Goal: Information Seeking & Learning: Learn about a topic

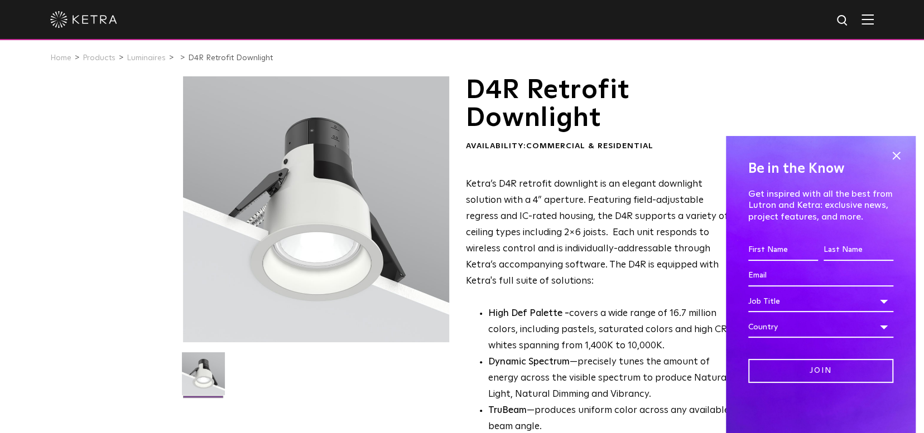
scroll to position [10, 0]
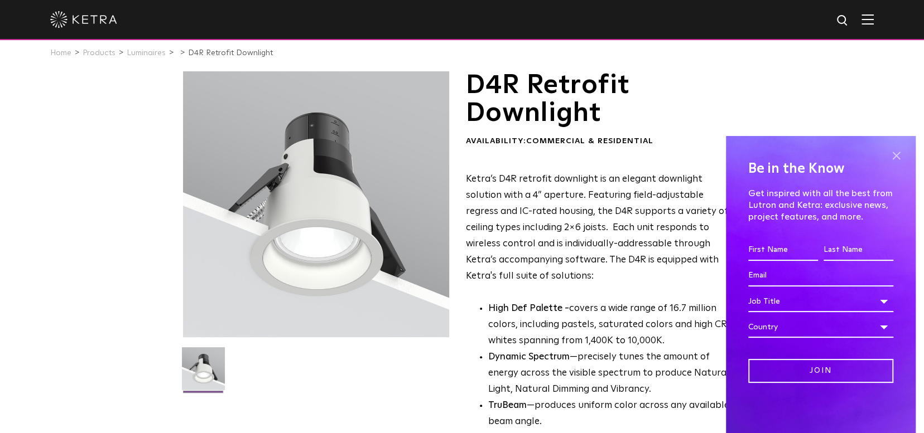
click at [897, 154] on span at bounding box center [895, 155] width 17 height 17
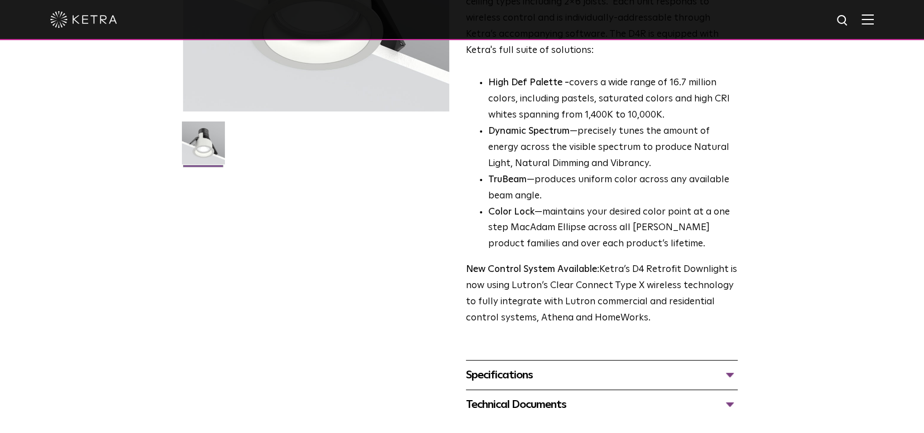
scroll to position [241, 0]
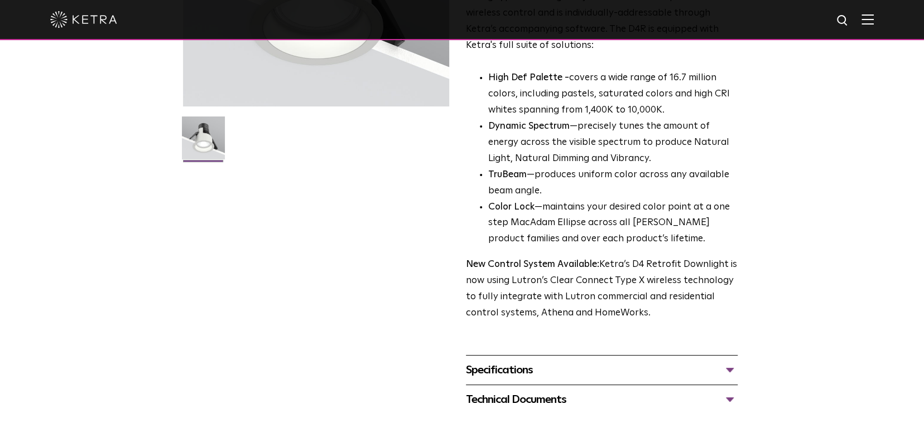
click at [494, 371] on div "Specifications" at bounding box center [602, 370] width 272 height 18
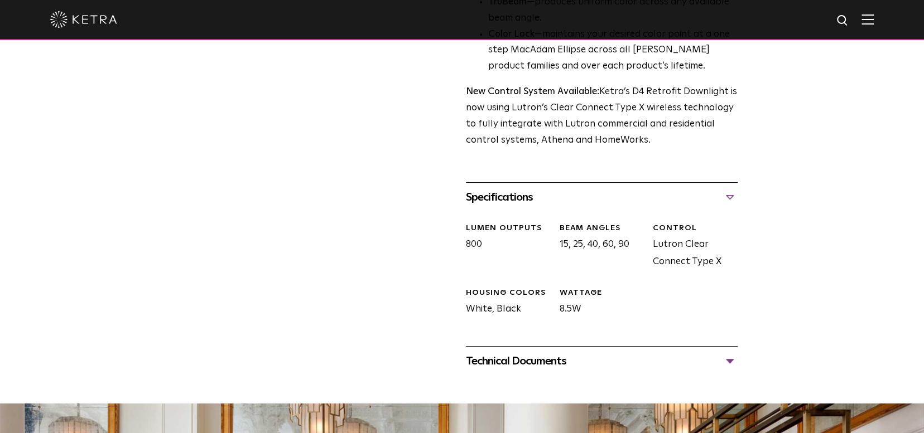
scroll to position [416, 0]
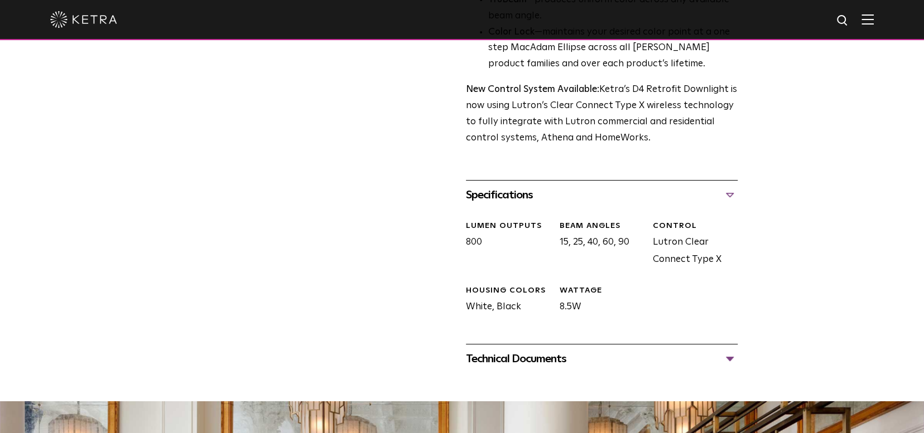
click at [525, 360] on div "Technical Documents" at bounding box center [602, 359] width 272 height 18
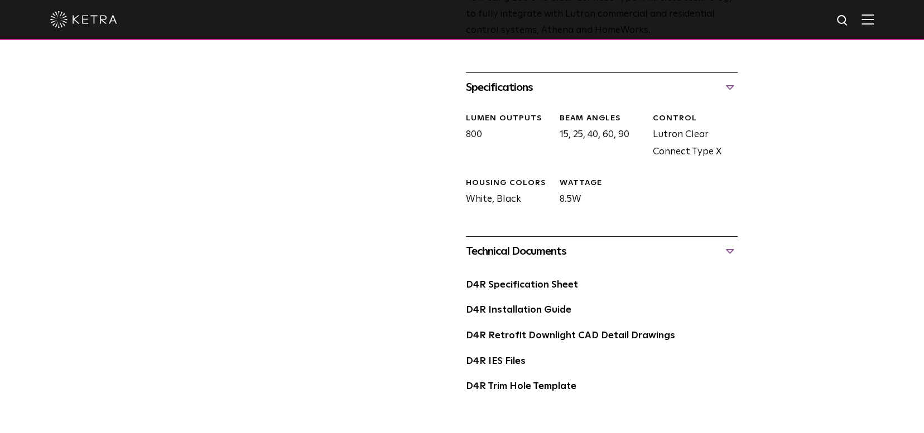
scroll to position [528, 0]
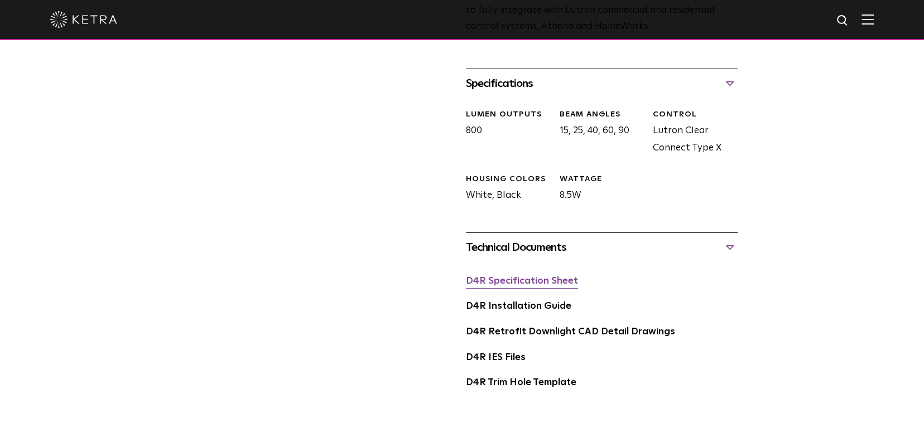
click at [494, 283] on link "D4R Specification Sheet" at bounding box center [522, 281] width 112 height 9
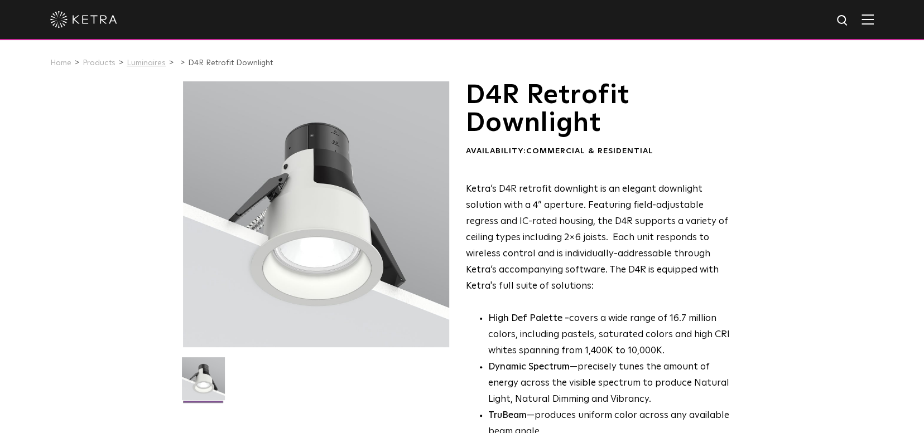
click at [137, 62] on link "Luminaires" at bounding box center [146, 63] width 39 height 8
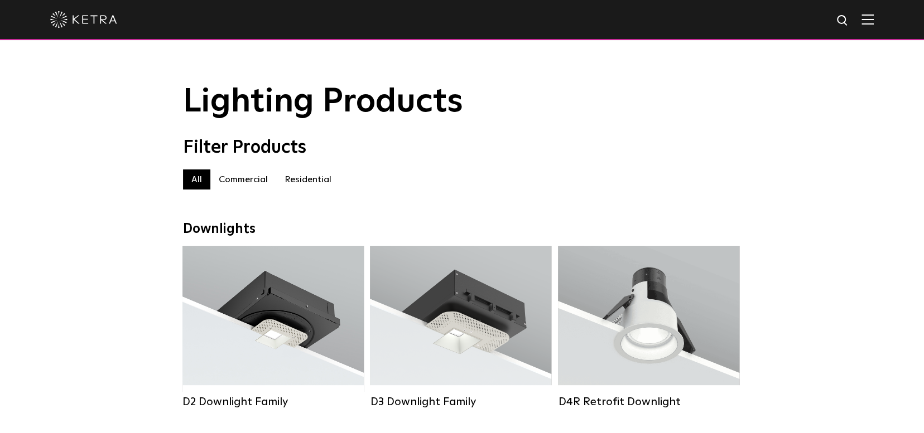
click at [313, 186] on label "Residential" at bounding box center [308, 180] width 64 height 20
click at [313, 185] on label "Residential" at bounding box center [308, 180] width 64 height 20
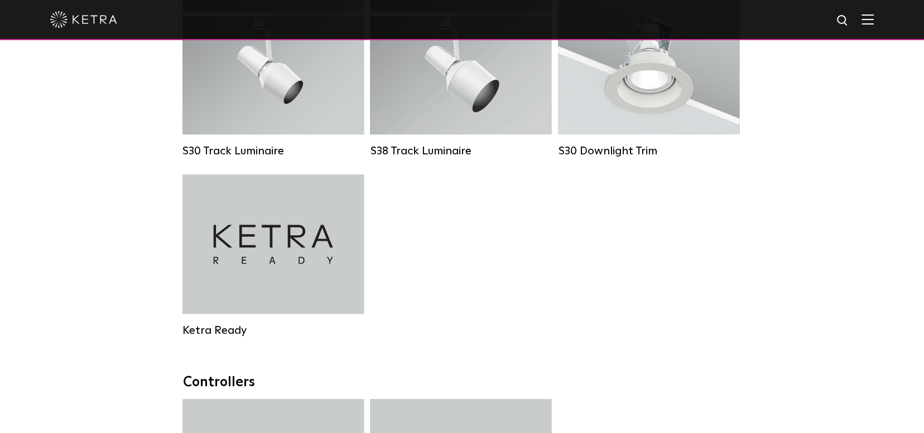
scroll to position [922, 0]
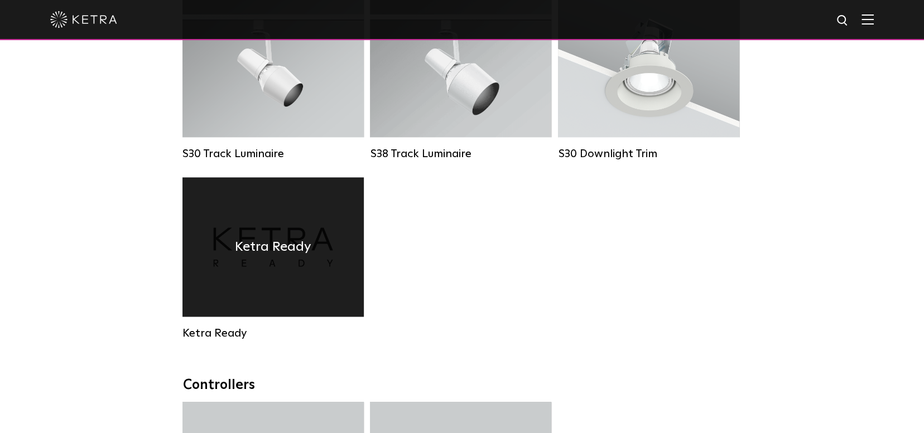
click at [257, 240] on div "Ketra Ready" at bounding box center [272, 246] width 181 height 139
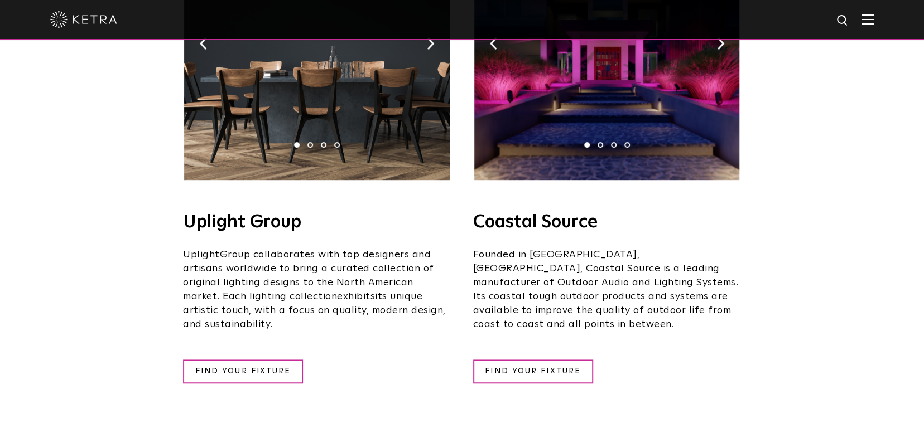
scroll to position [669, 0]
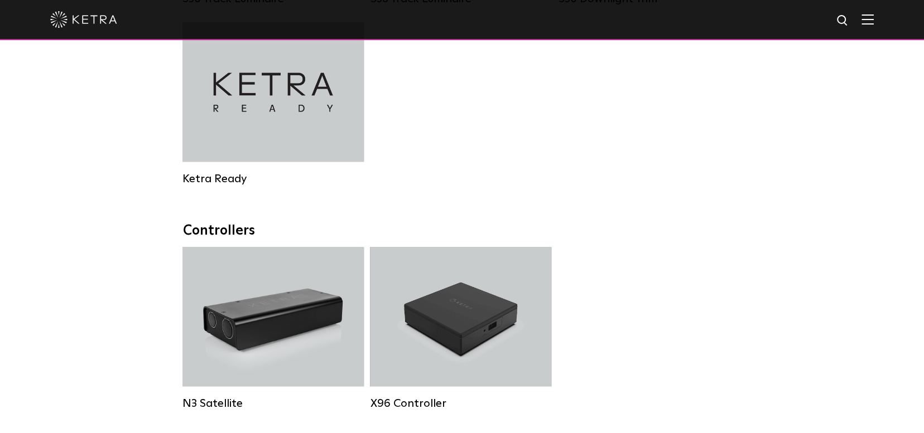
scroll to position [1592, 0]
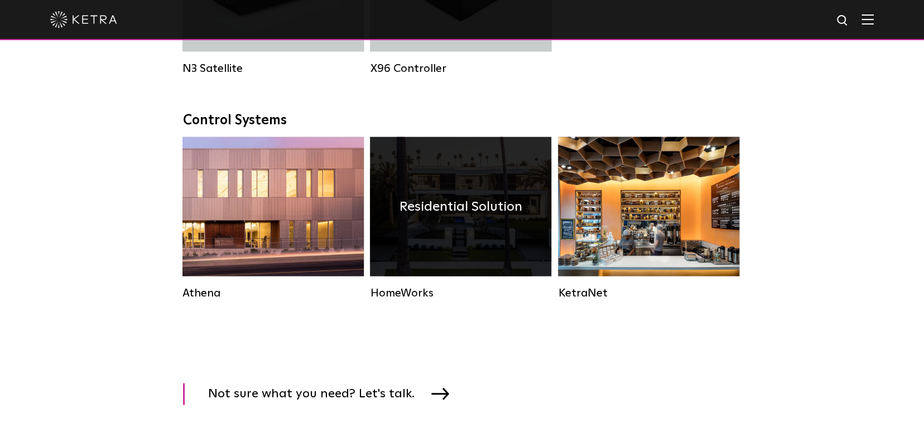
click at [446, 218] on h4 "Residential Solution" at bounding box center [460, 206] width 123 height 21
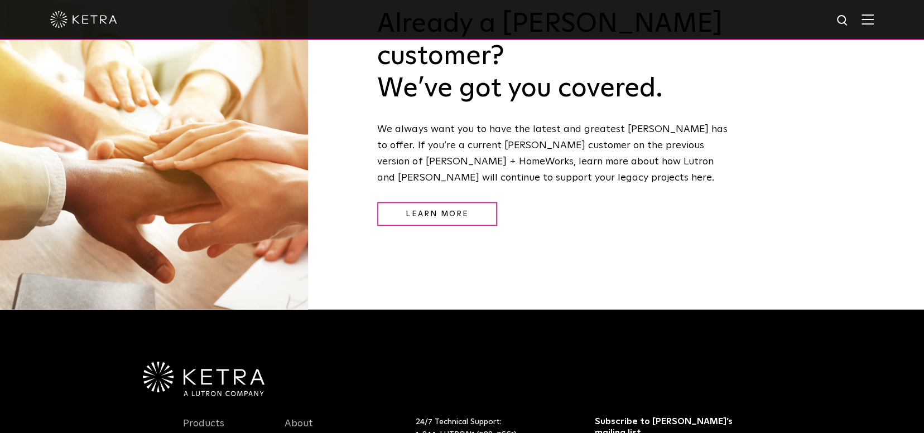
scroll to position [1004, 0]
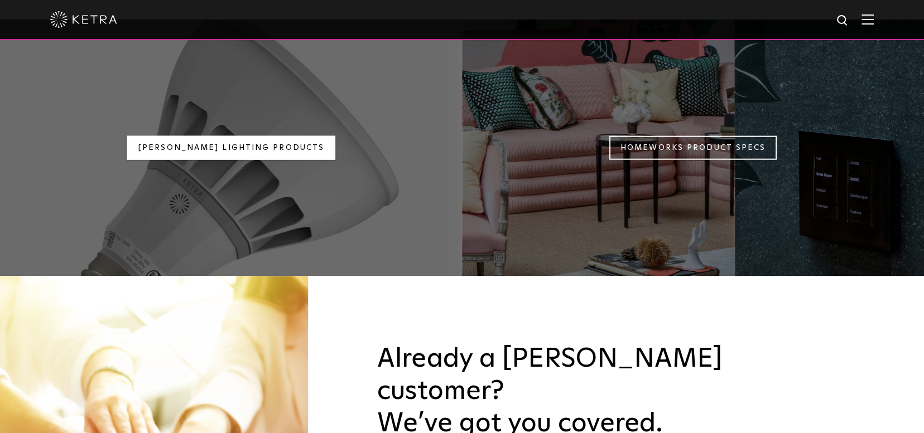
click at [238, 136] on link "Ketra Lighting Products" at bounding box center [231, 148] width 209 height 24
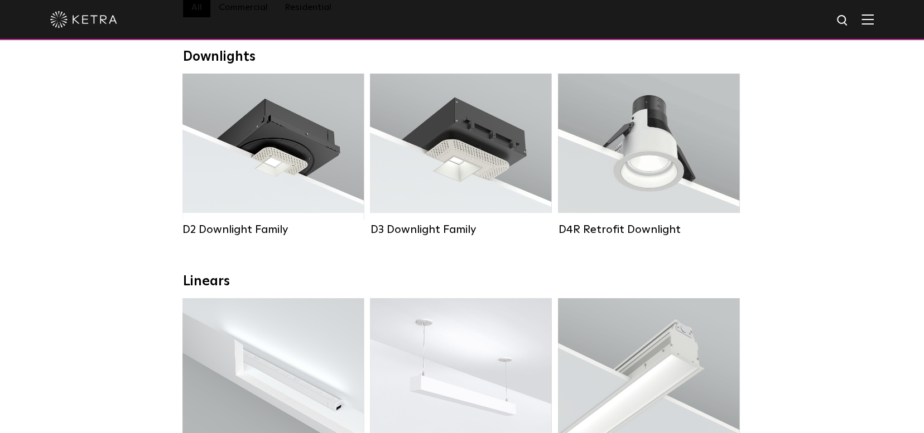
scroll to position [195, 0]
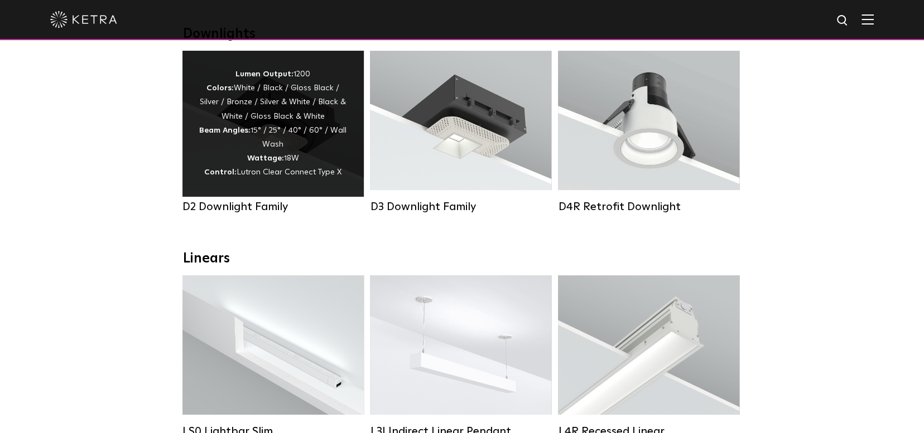
click at [284, 123] on div "Lumen Output: 1200 Colors: White / Black / Gloss Black / Silver / Bronze / Silv…" at bounding box center [273, 123] width 148 height 113
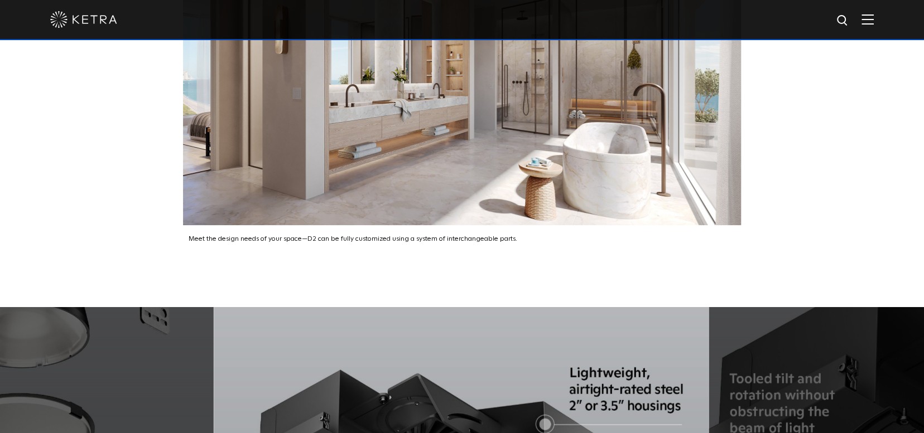
scroll to position [2008, 0]
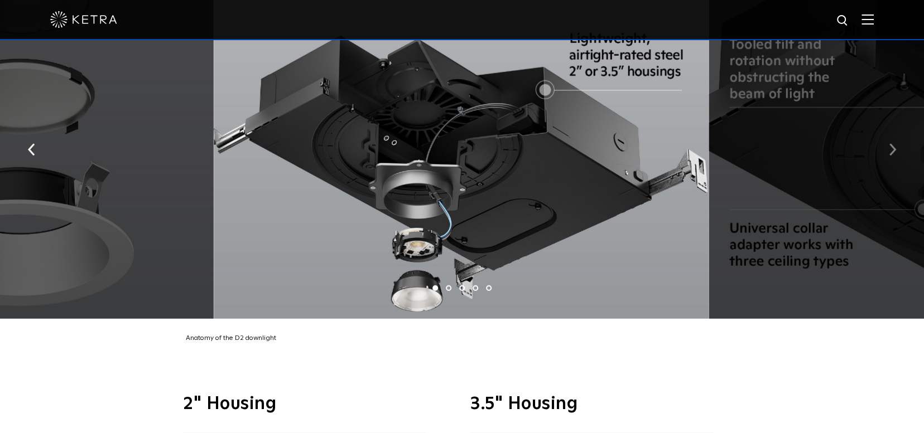
click at [891, 143] on img "button" at bounding box center [891, 149] width 7 height 12
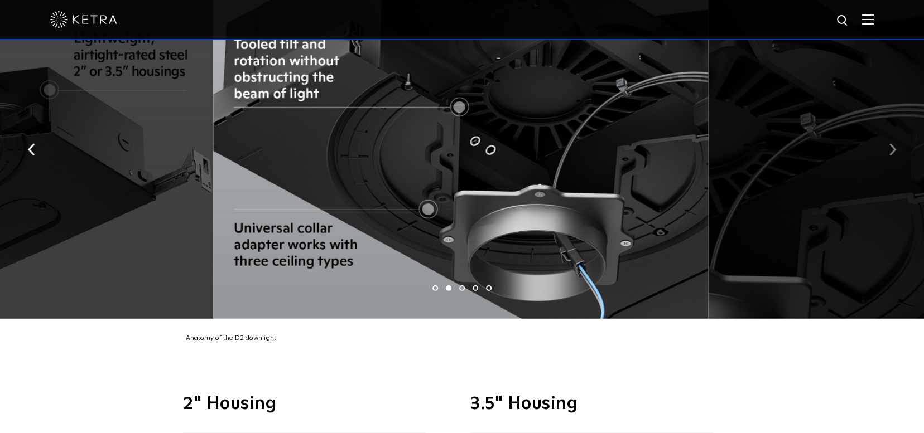
click at [891, 143] on img "button" at bounding box center [891, 149] width 7 height 12
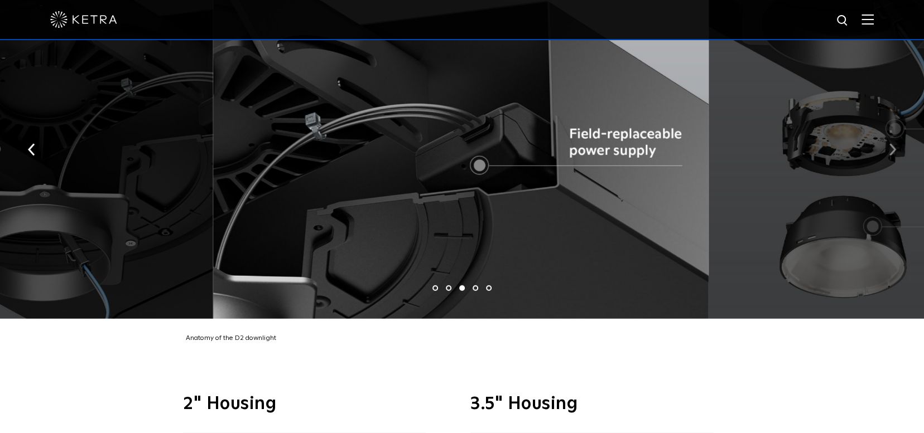
click at [891, 143] on img "button" at bounding box center [891, 149] width 7 height 12
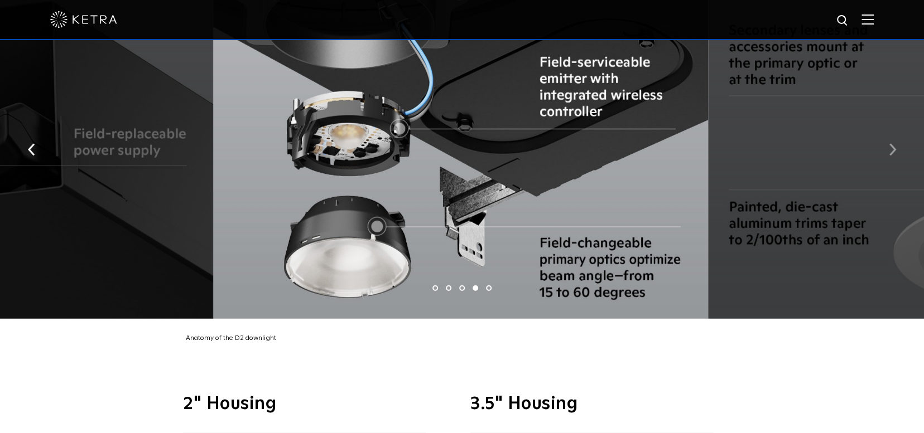
click at [891, 143] on img "button" at bounding box center [891, 149] width 7 height 12
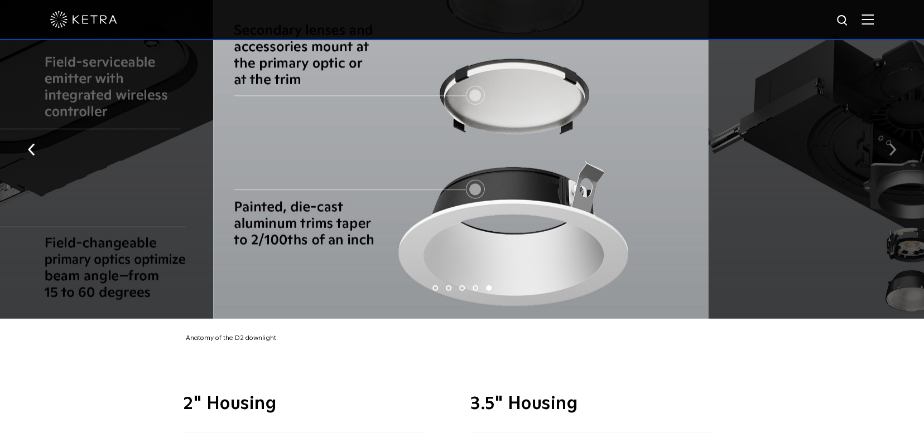
click at [891, 143] on img "button" at bounding box center [891, 149] width 7 height 12
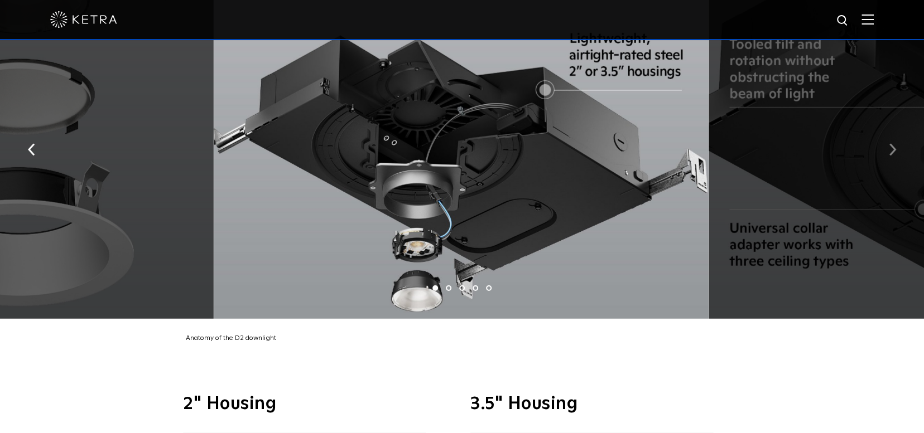
click at [891, 143] on img "button" at bounding box center [891, 149] width 7 height 12
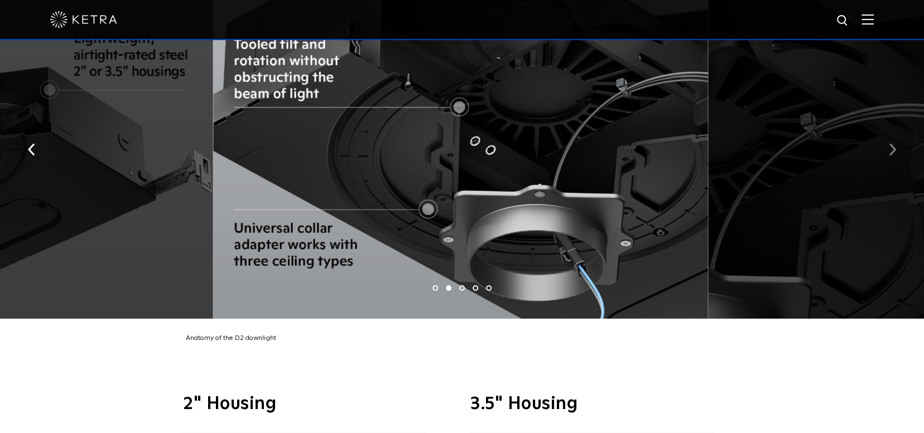
click at [891, 143] on img "button" at bounding box center [891, 149] width 7 height 12
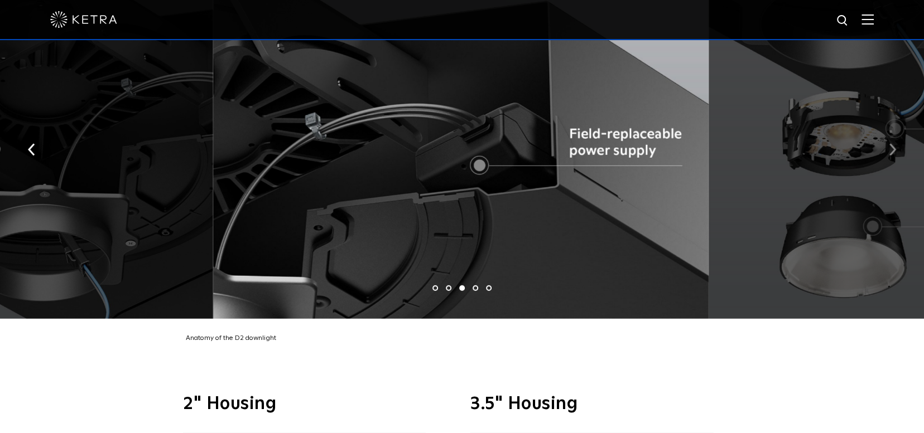
click at [891, 143] on img "button" at bounding box center [891, 149] width 7 height 12
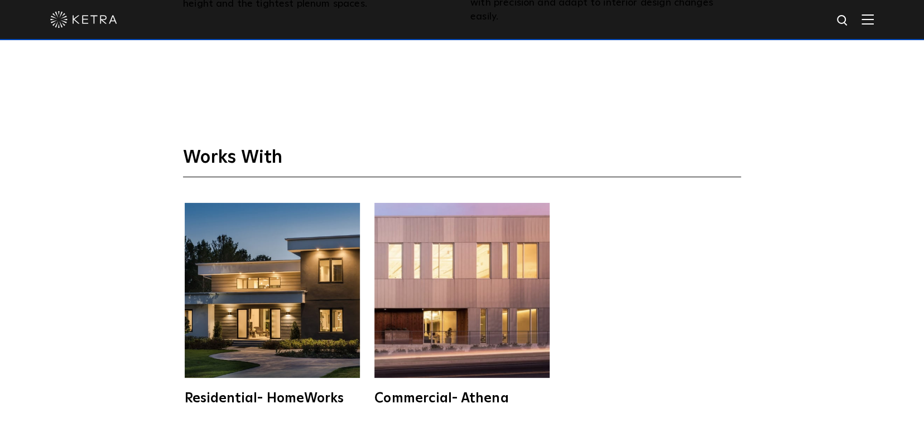
scroll to position [3012, 0]
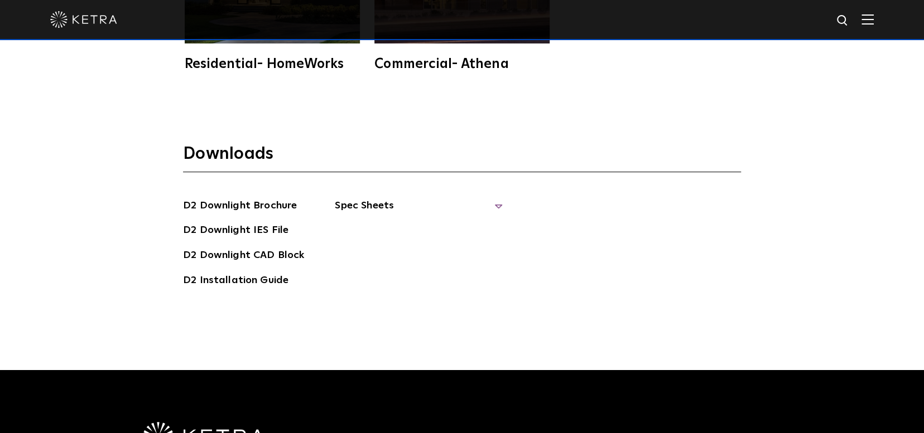
click at [352, 198] on span "Spec Sheets" at bounding box center [418, 210] width 167 height 25
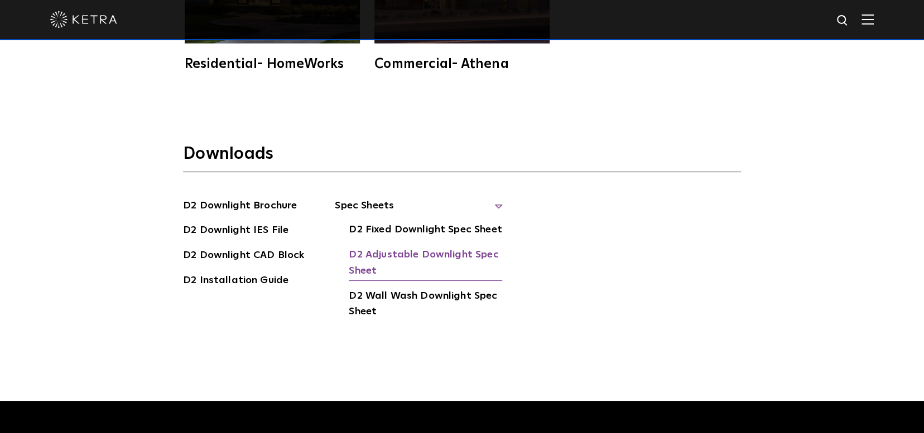
click at [387, 247] on link "D2 Adjustable Downlight Spec Sheet" at bounding box center [425, 264] width 153 height 34
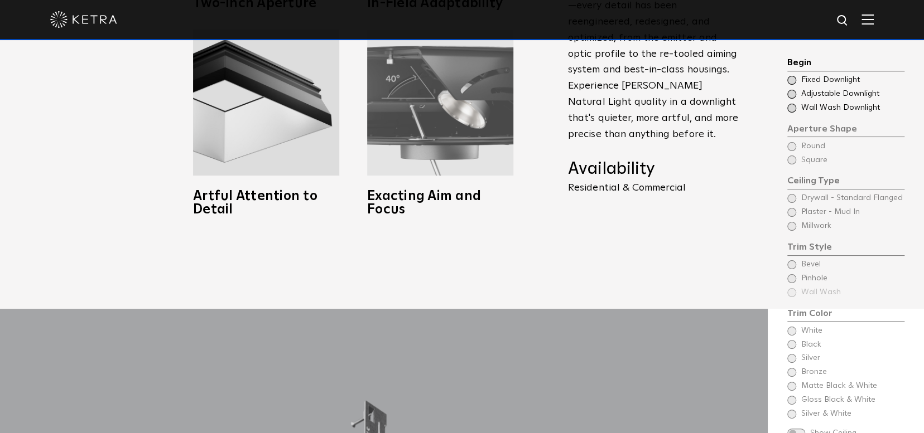
scroll to position [1004, 0]
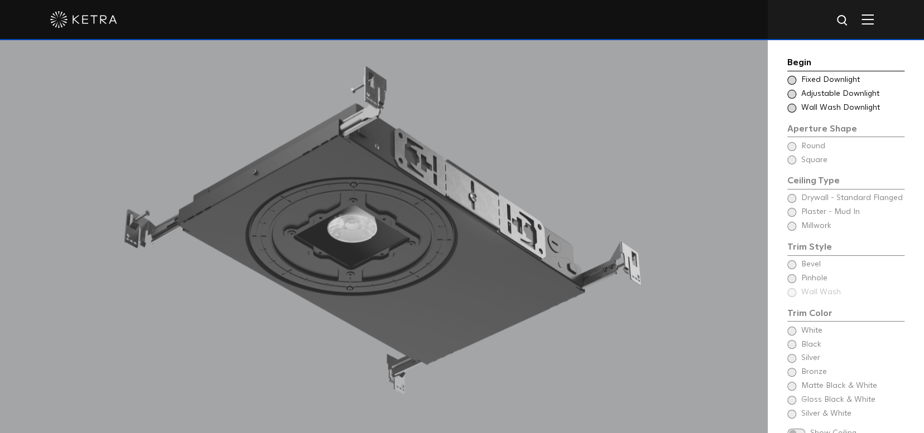
click at [789, 93] on span at bounding box center [791, 94] width 9 height 9
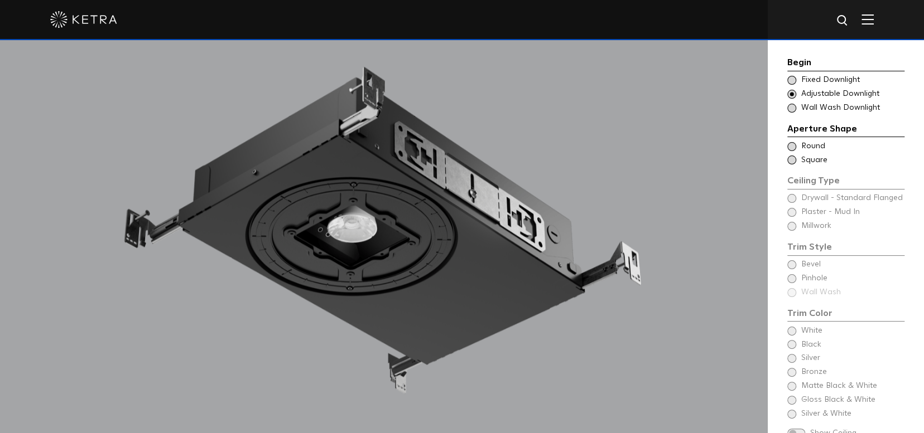
click at [790, 145] on span at bounding box center [791, 146] width 9 height 9
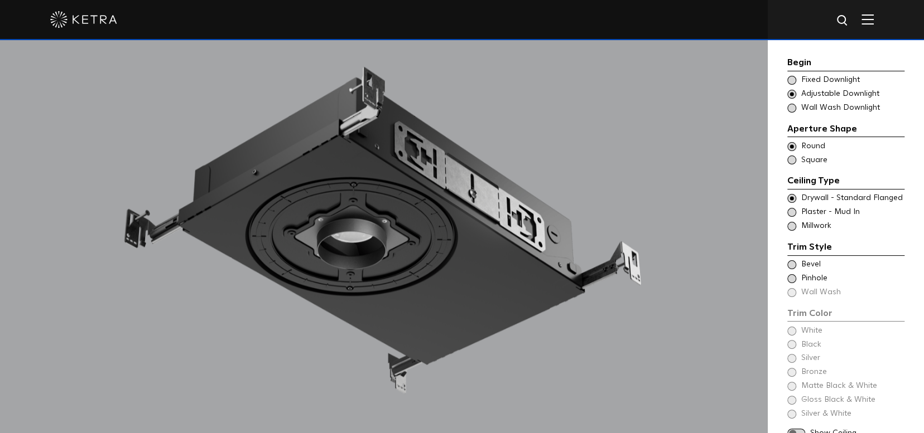
click at [790, 211] on span at bounding box center [791, 212] width 9 height 9
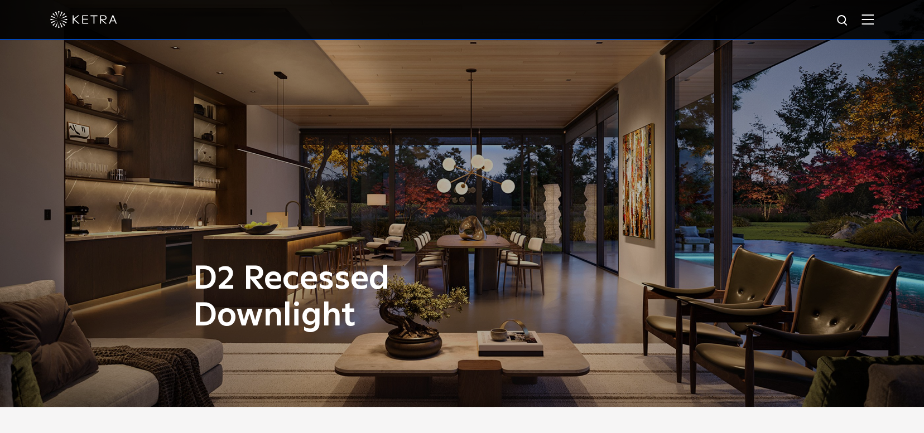
scroll to position [0, 0]
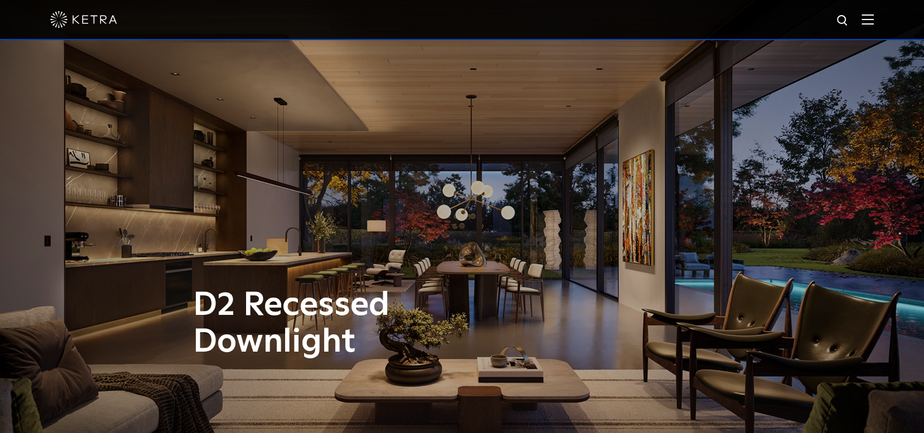
click at [872, 18] on img at bounding box center [867, 19] width 12 height 11
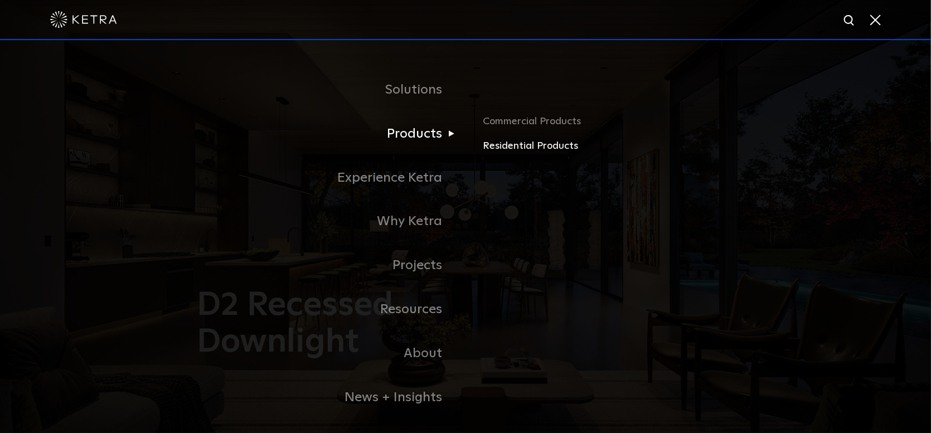
click at [515, 149] on link "Residential Products" at bounding box center [614, 146] width 261 height 16
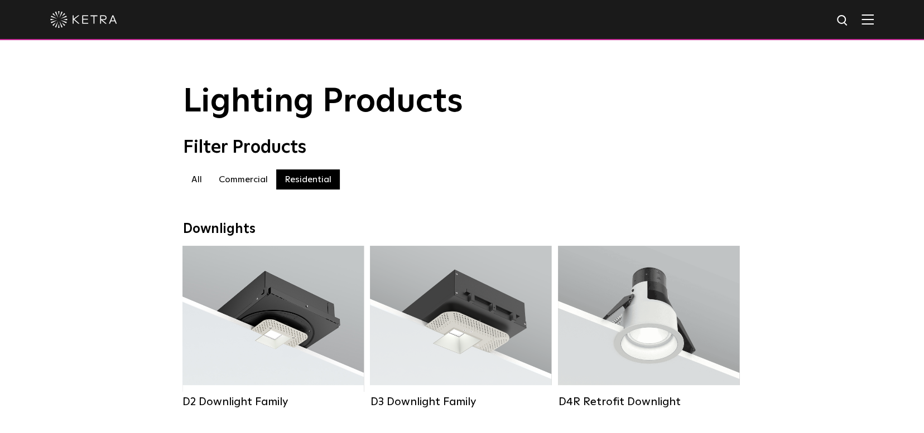
click at [241, 186] on label "Commercial" at bounding box center [243, 180] width 66 height 20
click at [242, 185] on label "Commercial" at bounding box center [243, 180] width 66 height 20
click at [231, 181] on label "Commercial" at bounding box center [243, 180] width 66 height 20
click at [873, 14] on div at bounding box center [461, 19] width 823 height 39
click at [873, 18] on img at bounding box center [867, 19] width 12 height 11
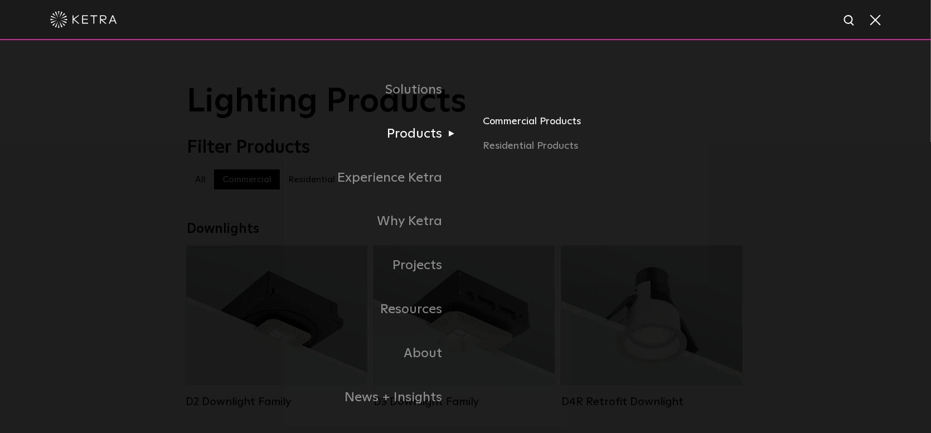
click at [508, 122] on link "Commercial Products" at bounding box center [614, 126] width 261 height 25
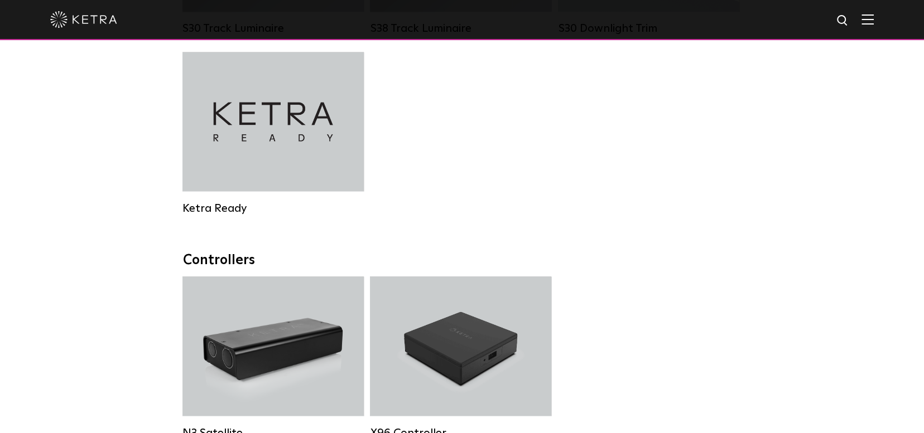
scroll to position [1225, 0]
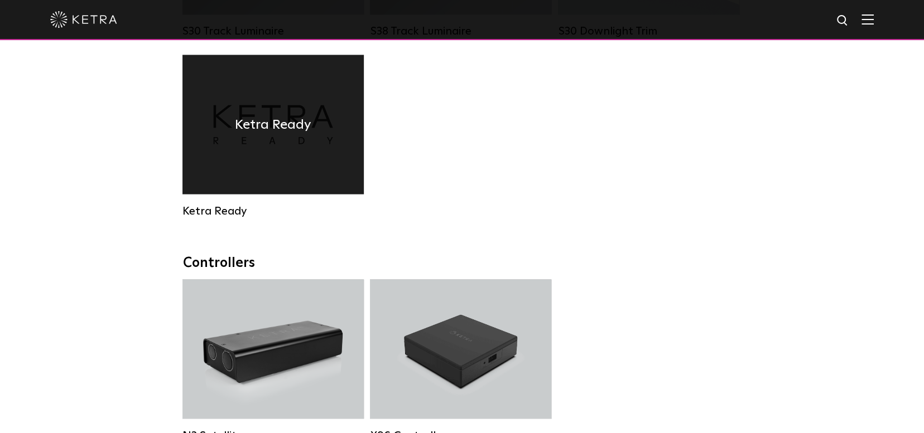
click at [272, 135] on h4 "Ketra Ready" at bounding box center [273, 124] width 76 height 21
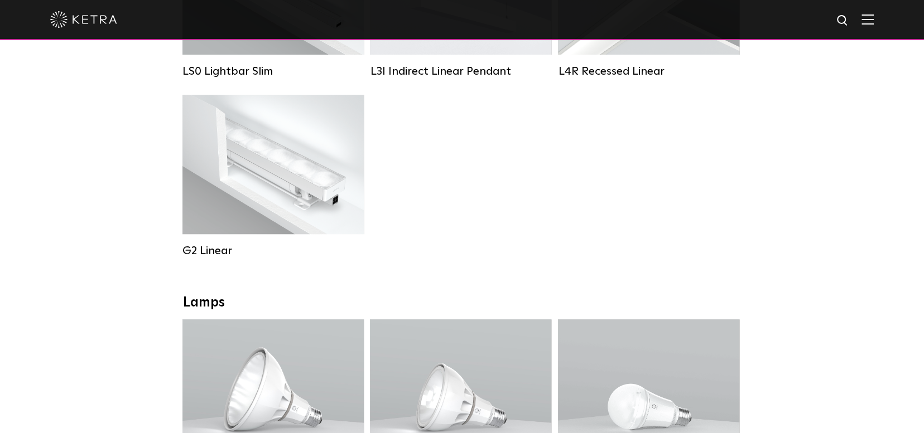
scroll to position [221, 0]
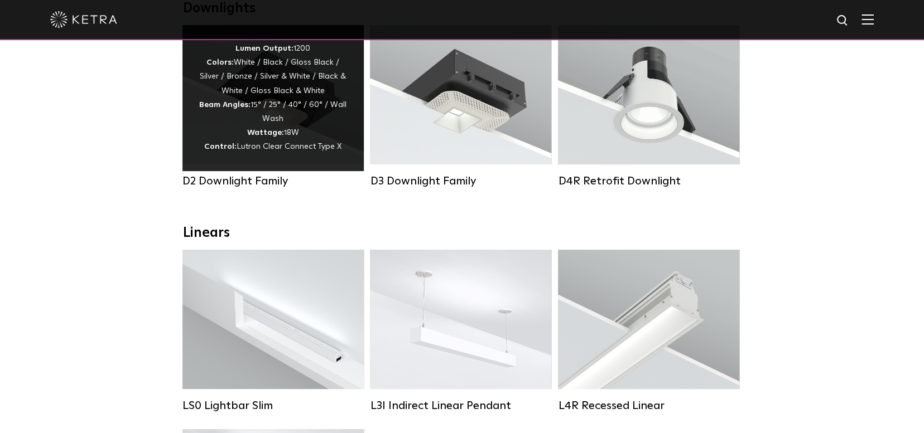
click at [278, 114] on div "Lumen Output: 1200 Colors: White / Black / Gloss Black / Silver / Bronze / Silv…" at bounding box center [273, 98] width 148 height 113
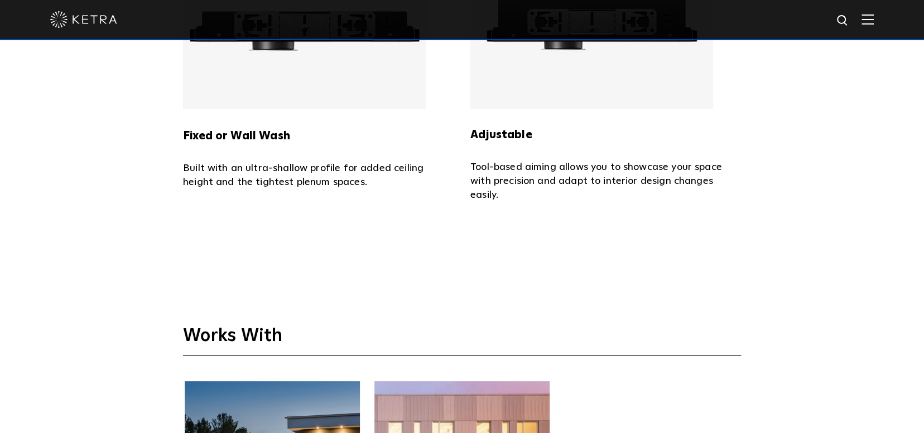
scroll to position [2472, 0]
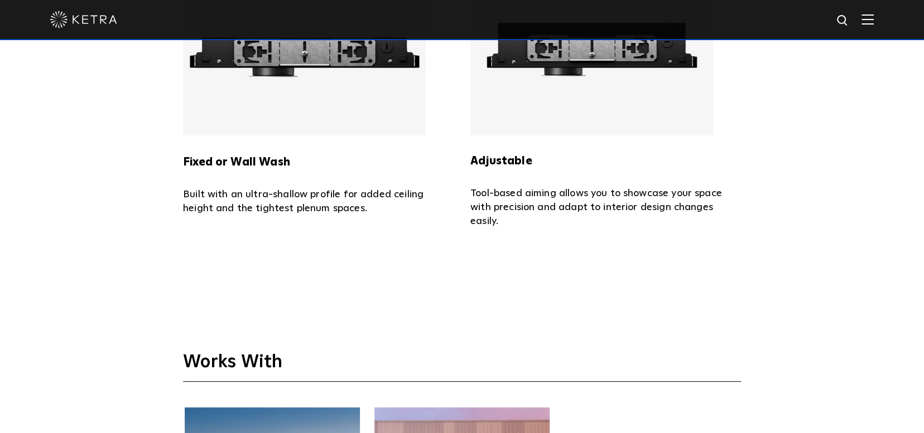
click at [253, 157] on strong "Fixed or Wall Wash" at bounding box center [236, 162] width 107 height 11
click at [209, 157] on strong "Fixed or Wall Wash" at bounding box center [236, 162] width 107 height 11
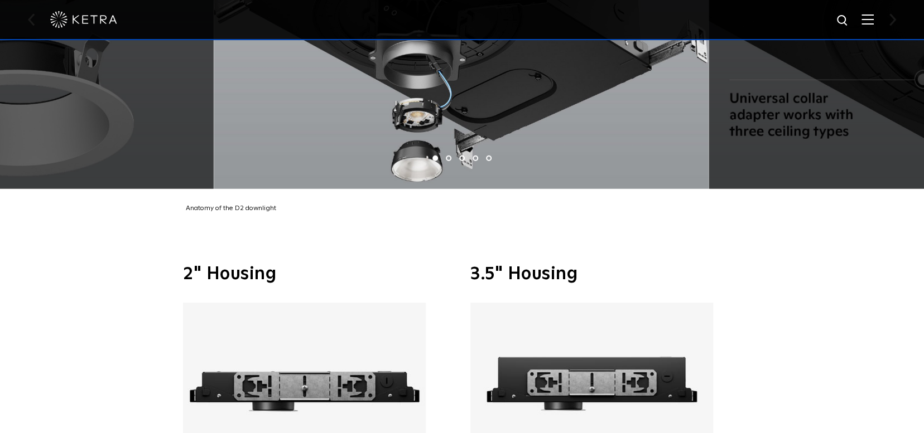
click at [289, 368] on img at bounding box center [304, 386] width 243 height 167
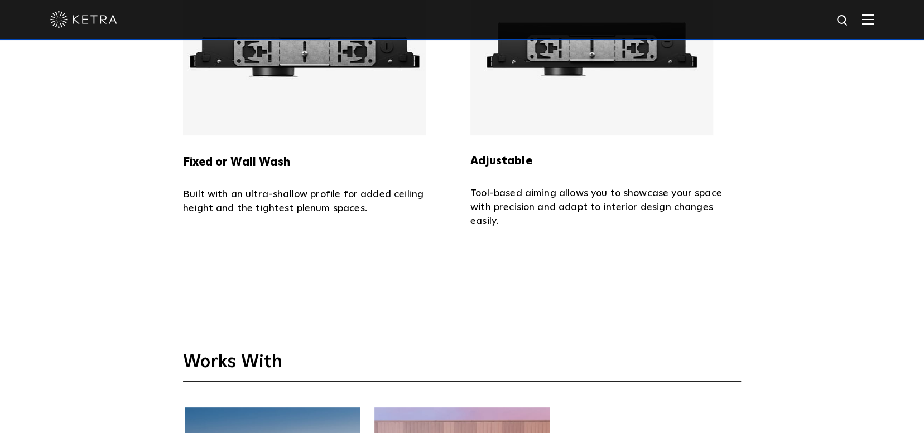
click at [249, 153] on h5 "Fixed or Wall Wash" at bounding box center [318, 154] width 270 height 36
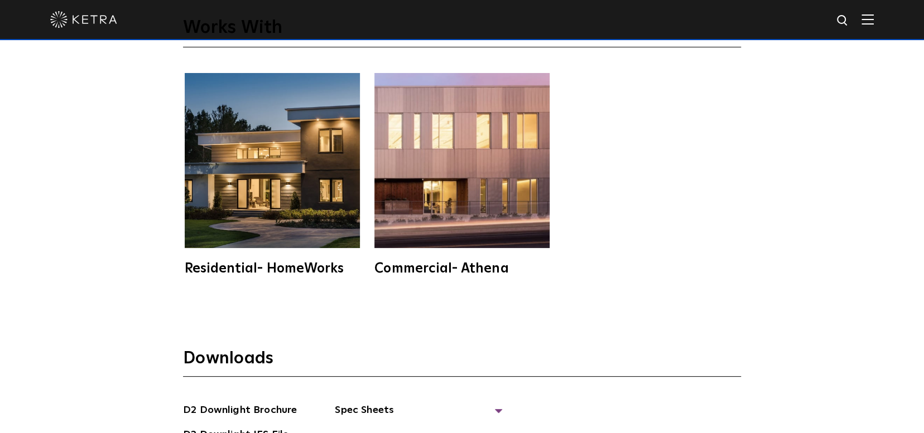
scroll to position [3142, 0]
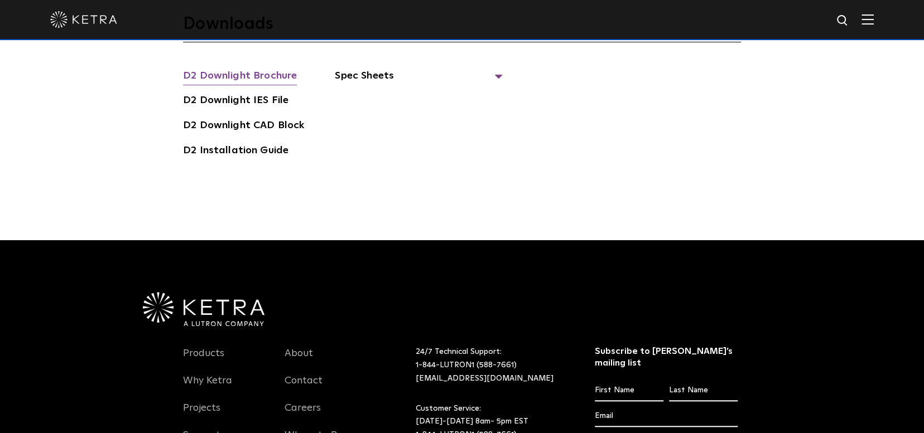
click at [236, 68] on link "D2 Downlight Brochure" at bounding box center [240, 77] width 114 height 18
click at [494, 68] on span "Spec Sheets" at bounding box center [418, 80] width 167 height 25
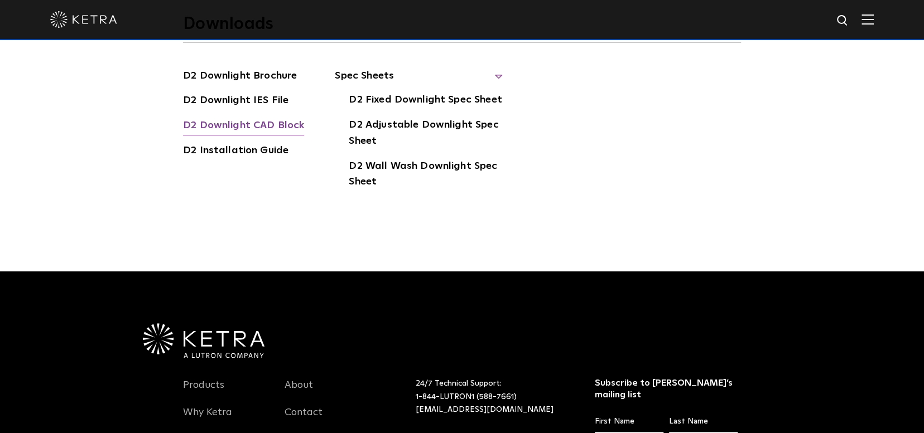
click at [244, 118] on link "D2 Downlight CAD Block" at bounding box center [243, 127] width 121 height 18
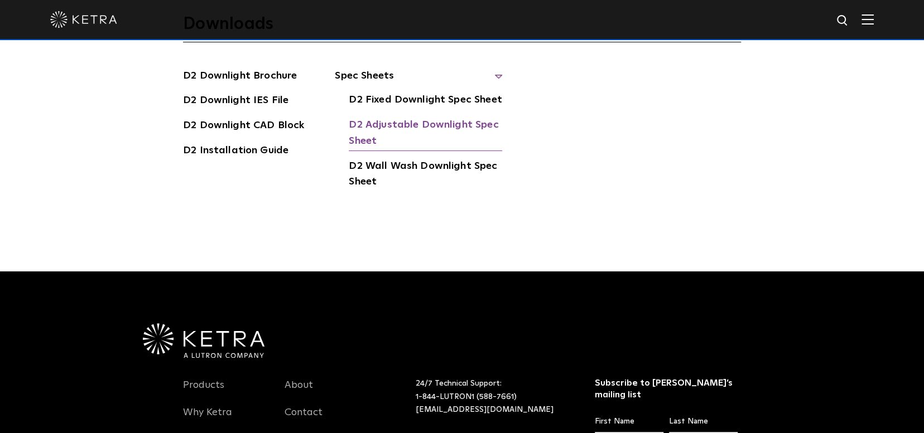
click at [400, 117] on link "D2 Adjustable Downlight Spec Sheet" at bounding box center [425, 134] width 153 height 34
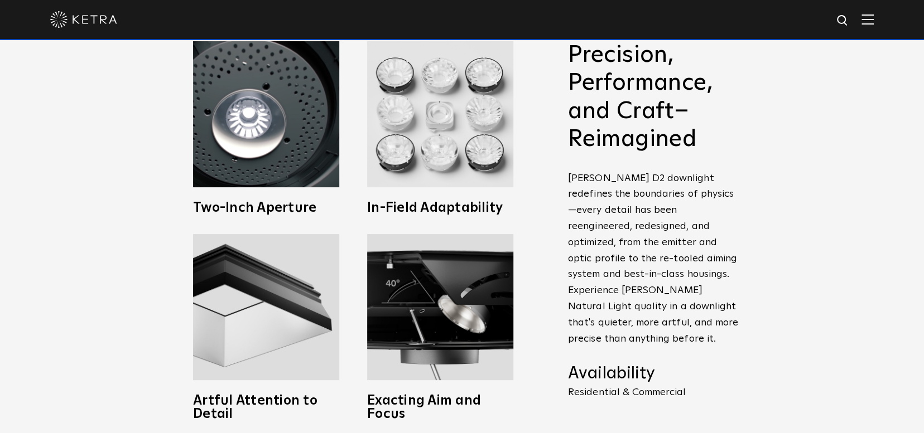
scroll to position [130, 0]
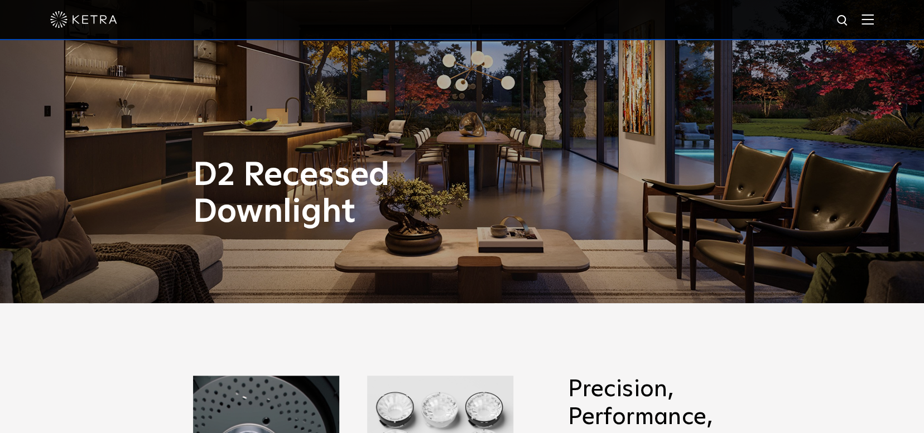
click at [871, 21] on img at bounding box center [867, 19] width 12 height 11
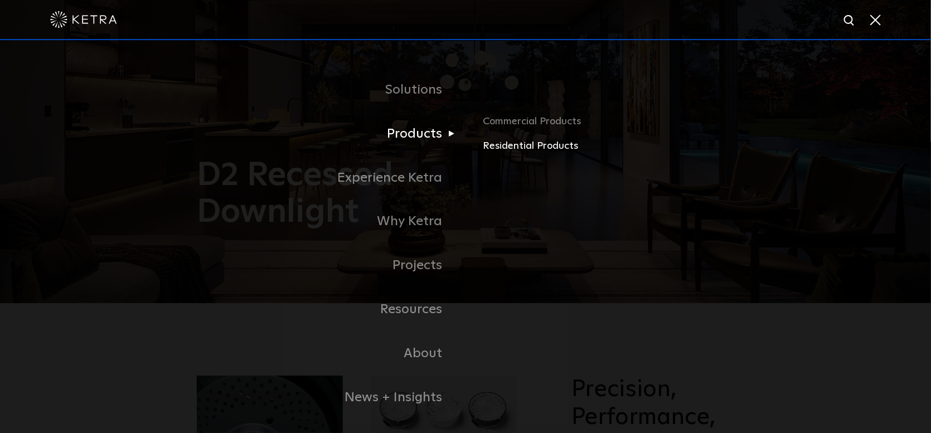
click at [505, 145] on link "Residential Products" at bounding box center [614, 146] width 261 height 16
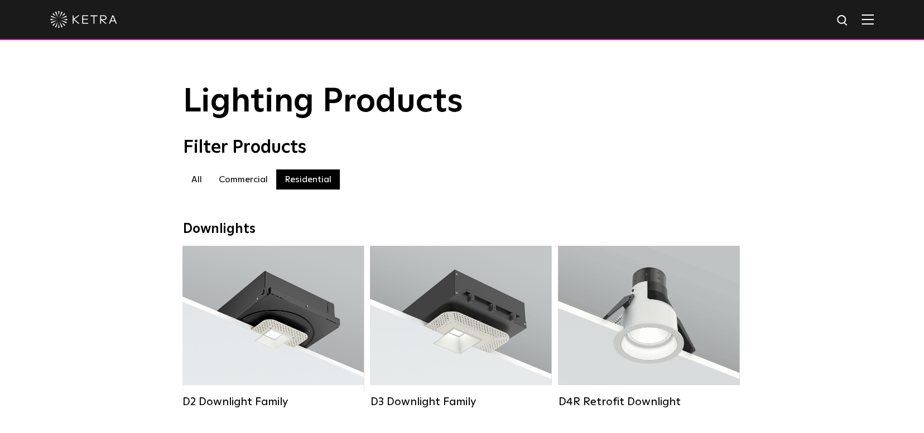
click at [197, 184] on label "All" at bounding box center [196, 180] width 27 height 20
click at [195, 182] on label "All" at bounding box center [196, 180] width 27 height 20
click at [873, 16] on img at bounding box center [867, 19] width 12 height 11
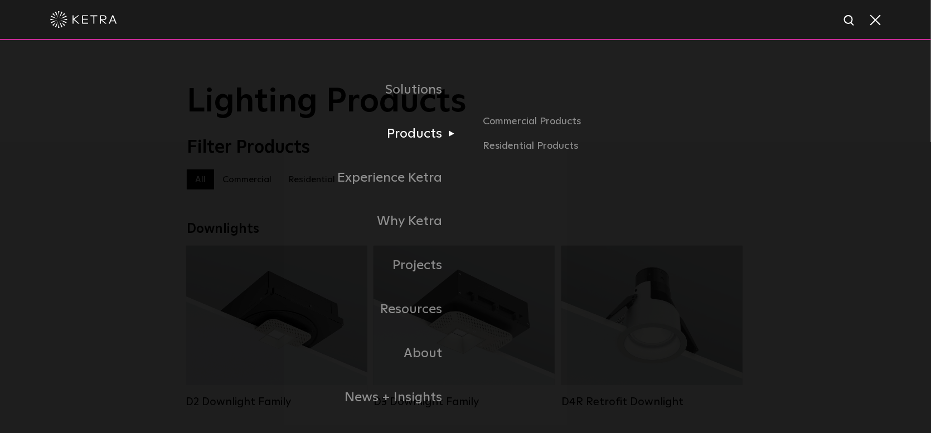
click at [409, 137] on link "Products" at bounding box center [326, 134] width 279 height 44
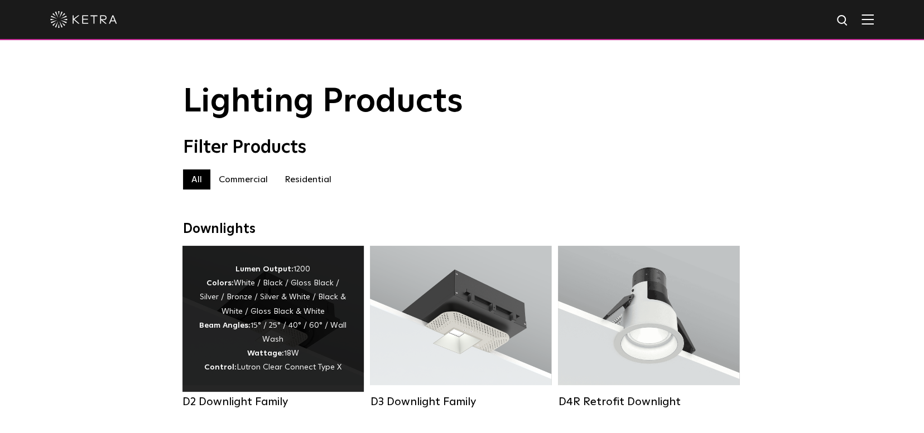
click at [311, 336] on div "Lumen Output: 1200 Colors: White / Black / Gloss Black / Silver / Bronze / Silv…" at bounding box center [273, 319] width 148 height 113
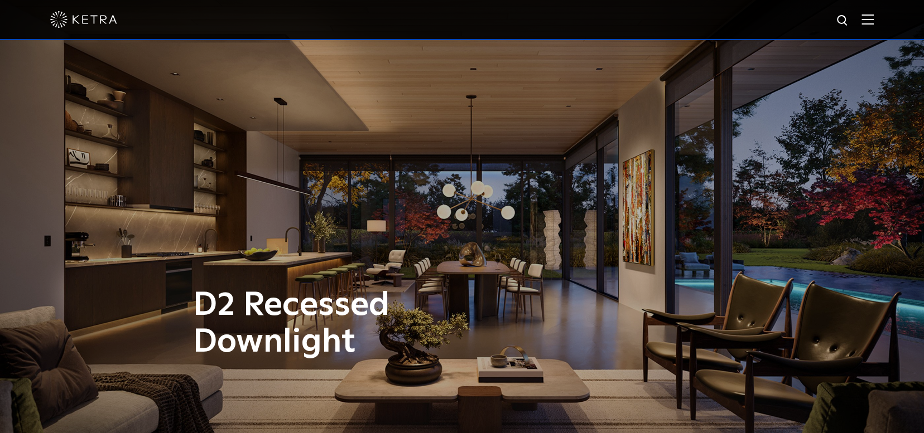
click at [86, 18] on img at bounding box center [83, 19] width 67 height 17
